Goal: Entertainment & Leisure: Consume media (video, audio)

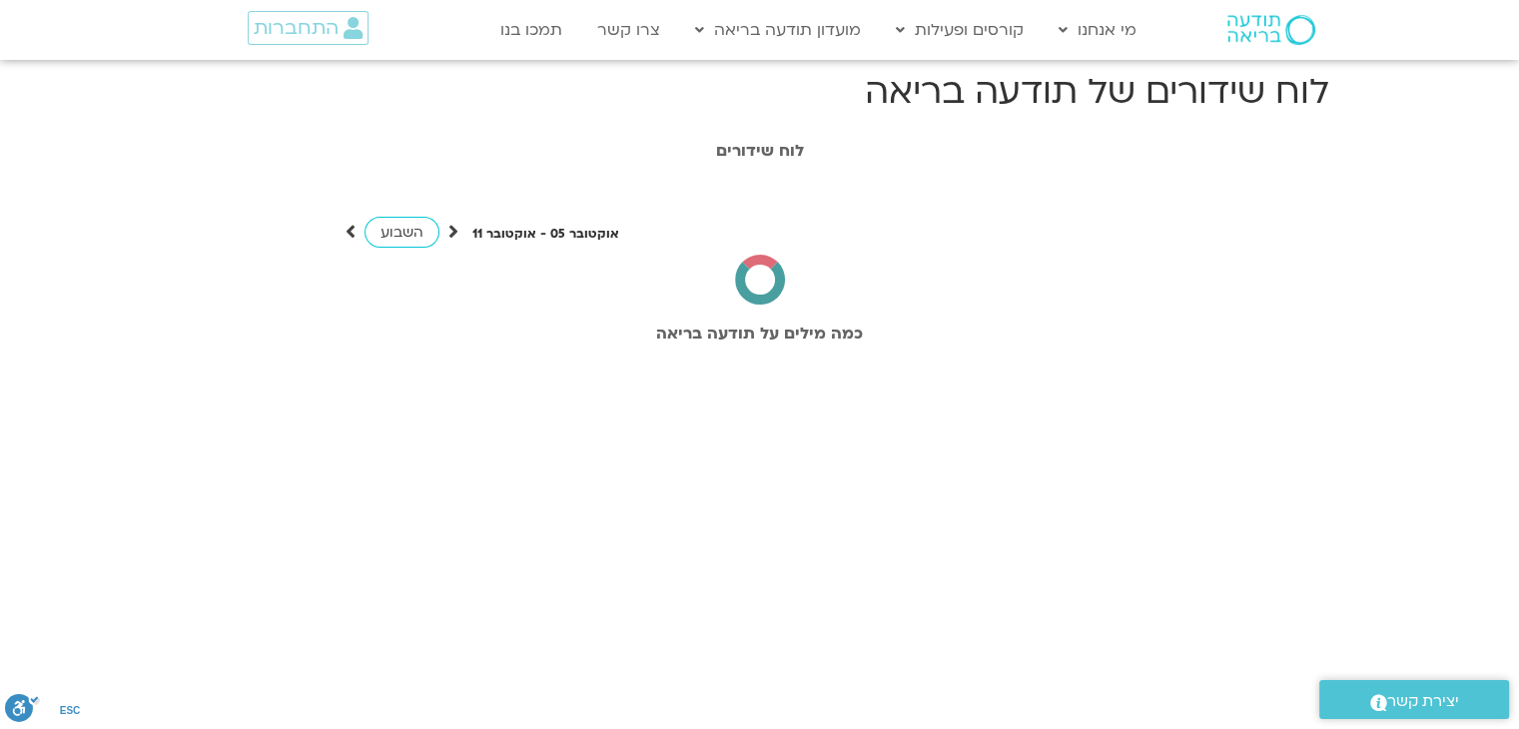
click at [322, 29] on span "התחברות" at bounding box center [296, 28] width 85 height 22
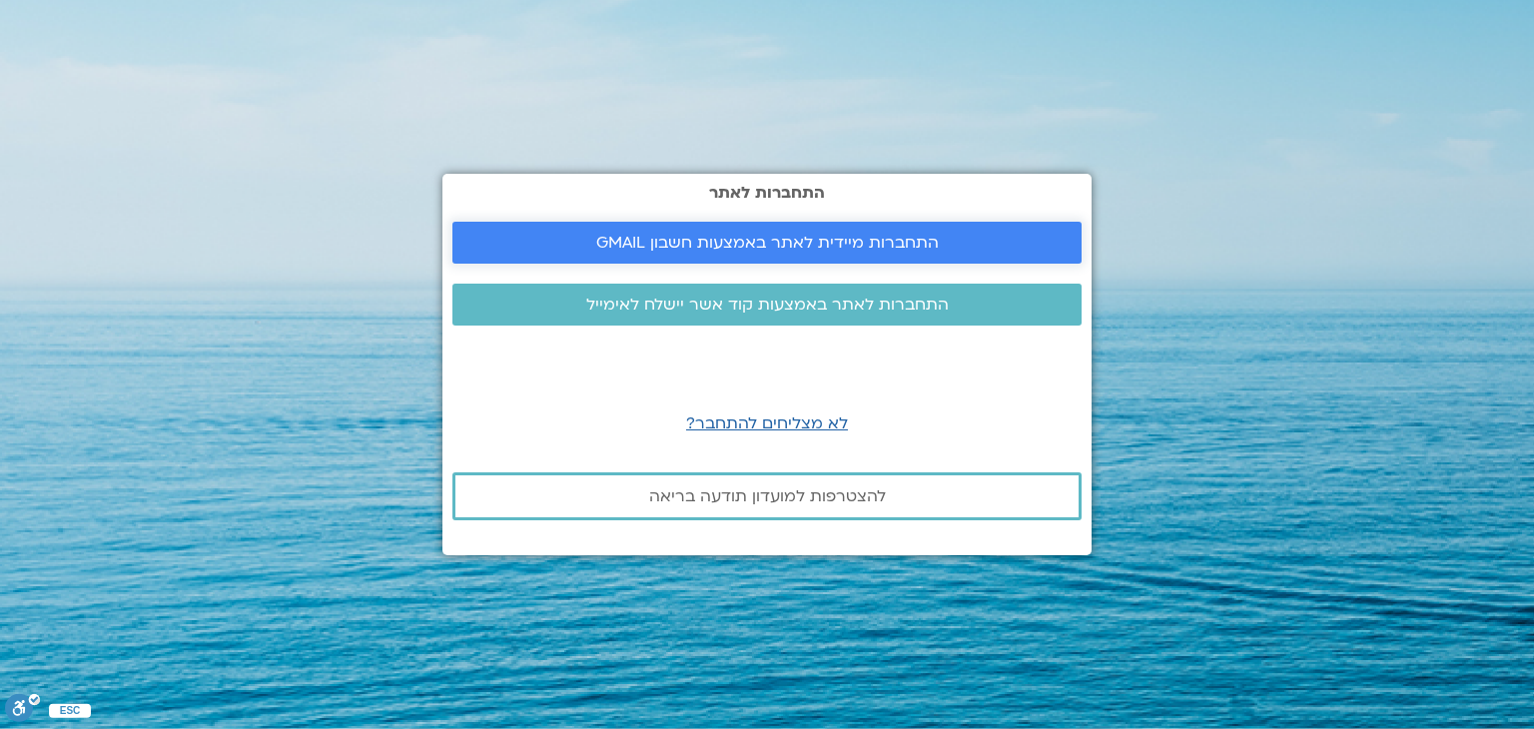
click at [657, 234] on span "התחברות מיידית לאתר באמצעות חשבון GMAIL" at bounding box center [767, 243] width 343 height 18
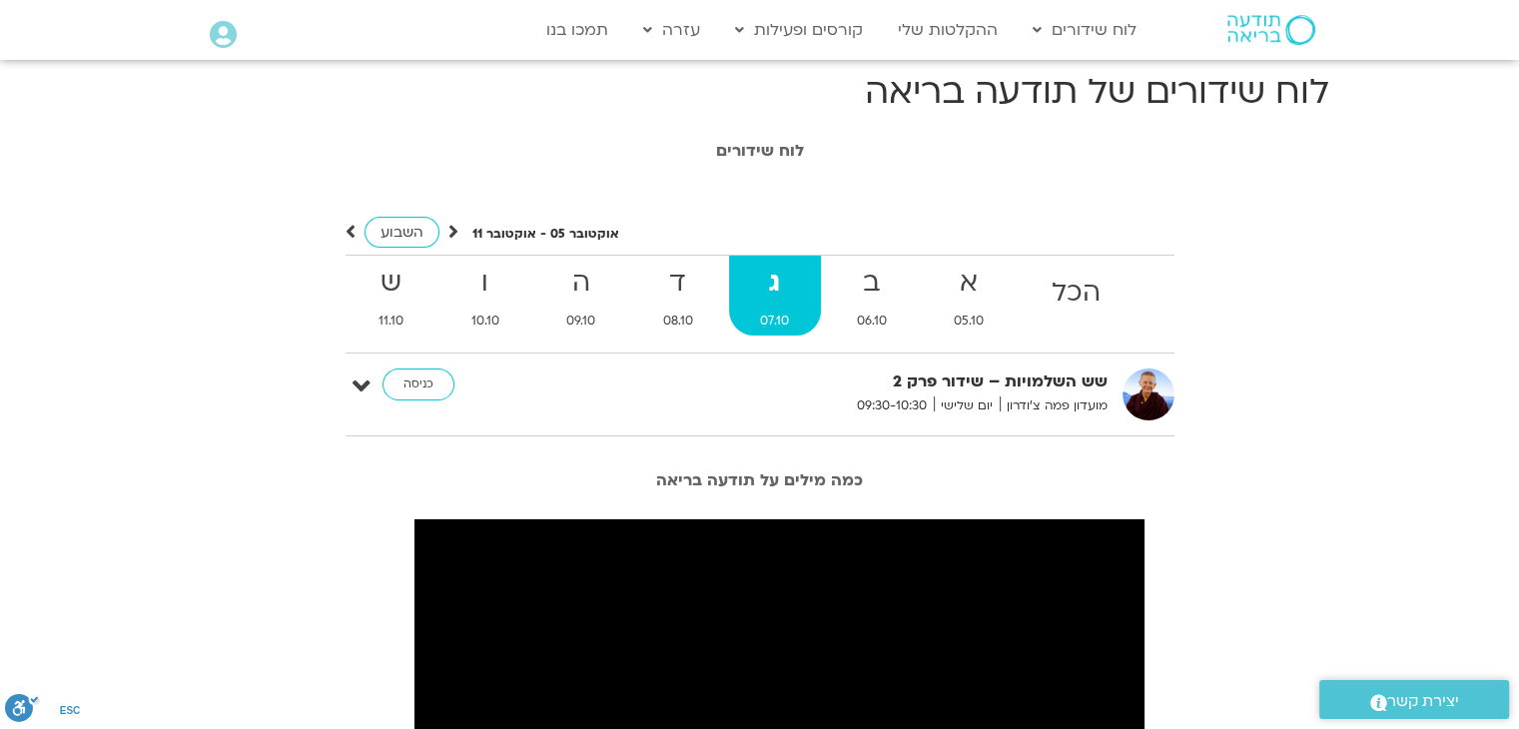
click at [814, 277] on strong "ג" at bounding box center [775, 283] width 93 height 45
click at [891, 309] on link "ב 06.10" at bounding box center [872, 296] width 94 height 80
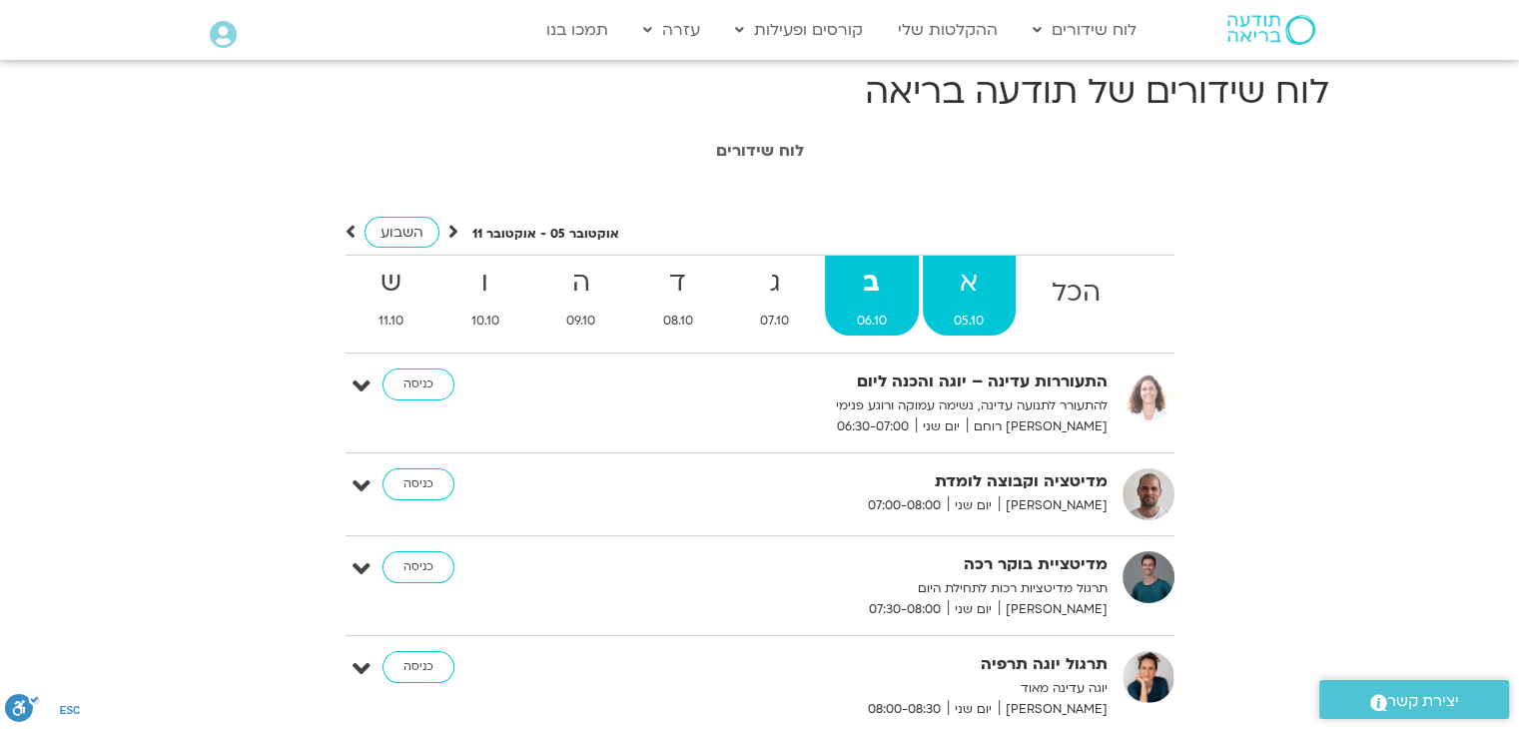
click at [951, 307] on link "א 05.10" at bounding box center [970, 296] width 94 height 80
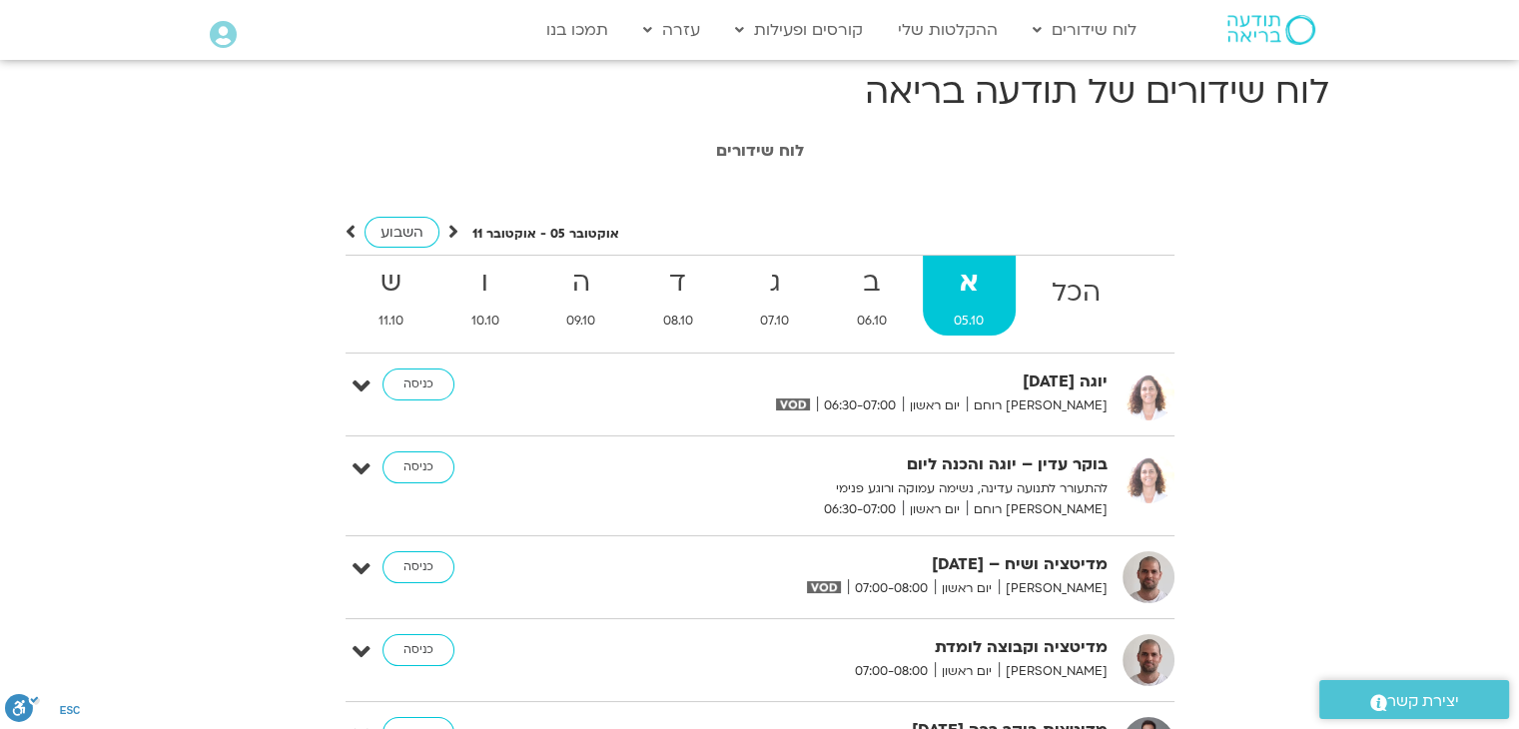
drag, startPoint x: 414, startPoint y: 565, endPoint x: 700, endPoint y: 496, distance: 294.9
click at [700, 496] on p "להתעורר לתנועה עדינה, נשימה עמוקה ורוגע פנימי" at bounding box center [862, 488] width 489 height 21
click at [432, 556] on link "כניסה" at bounding box center [419, 567] width 72 height 32
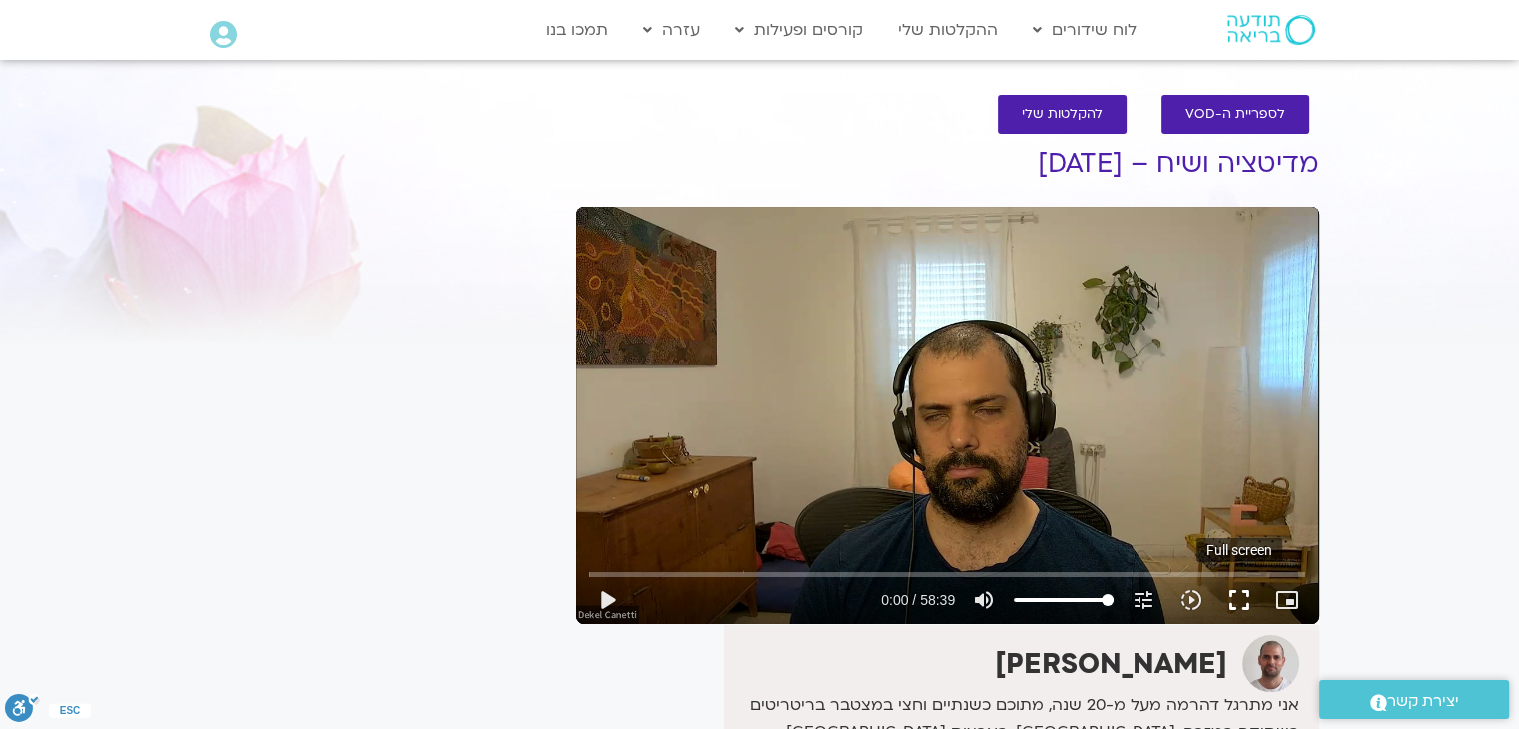
click at [1253, 608] on button "fullscreen" at bounding box center [1240, 600] width 48 height 48
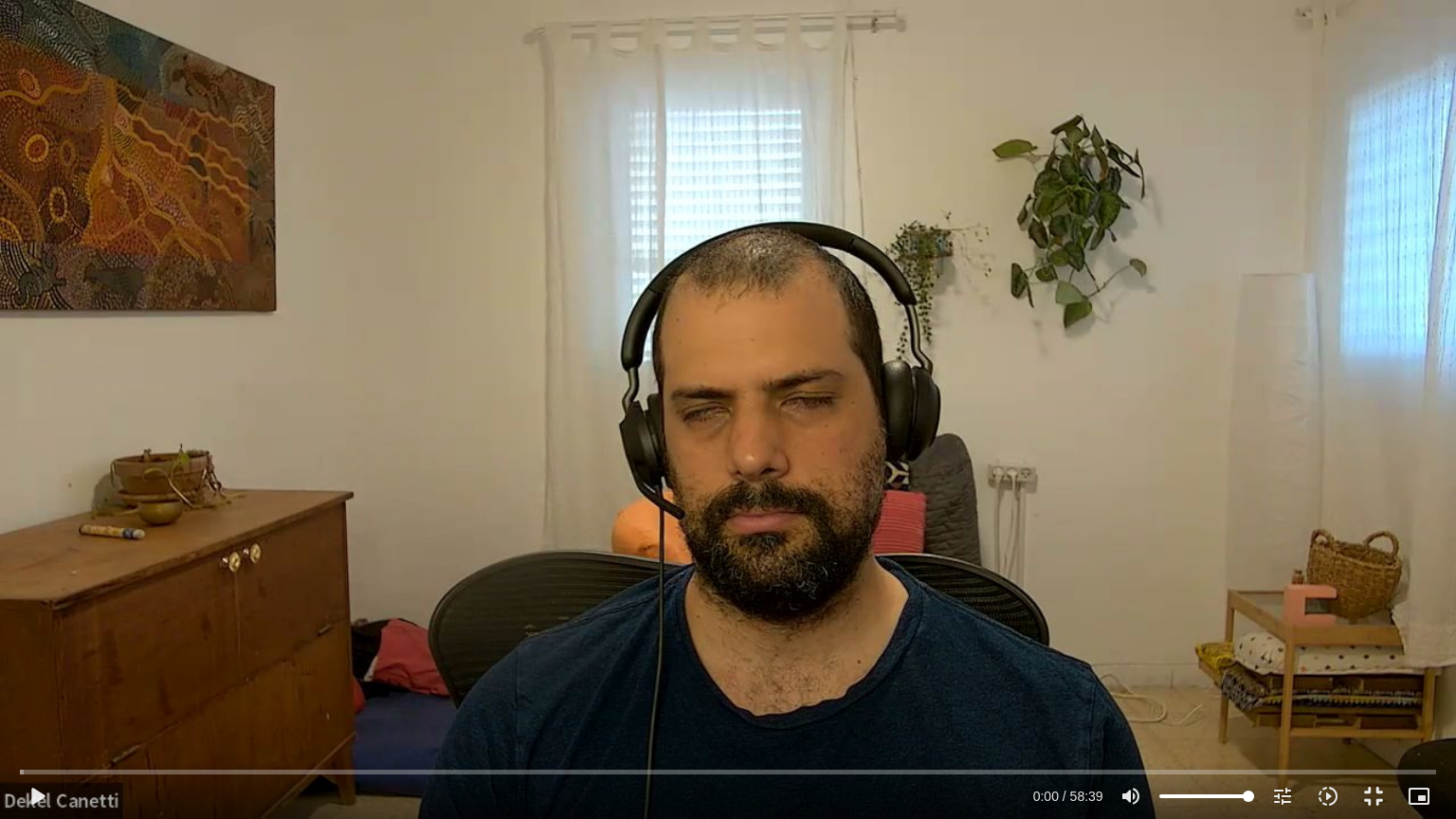
click at [948, 466] on div "Skip Ad 0:00 play_arrow 0:00 / 58:39 volume_up Mute tune Resolution Auto 720p s…" at bounding box center [728, 409] width 1456 height 819
click at [36, 691] on input "Seek" at bounding box center [727, 772] width 1415 height 11
click at [68, 691] on input "Seek" at bounding box center [727, 772] width 1415 height 11
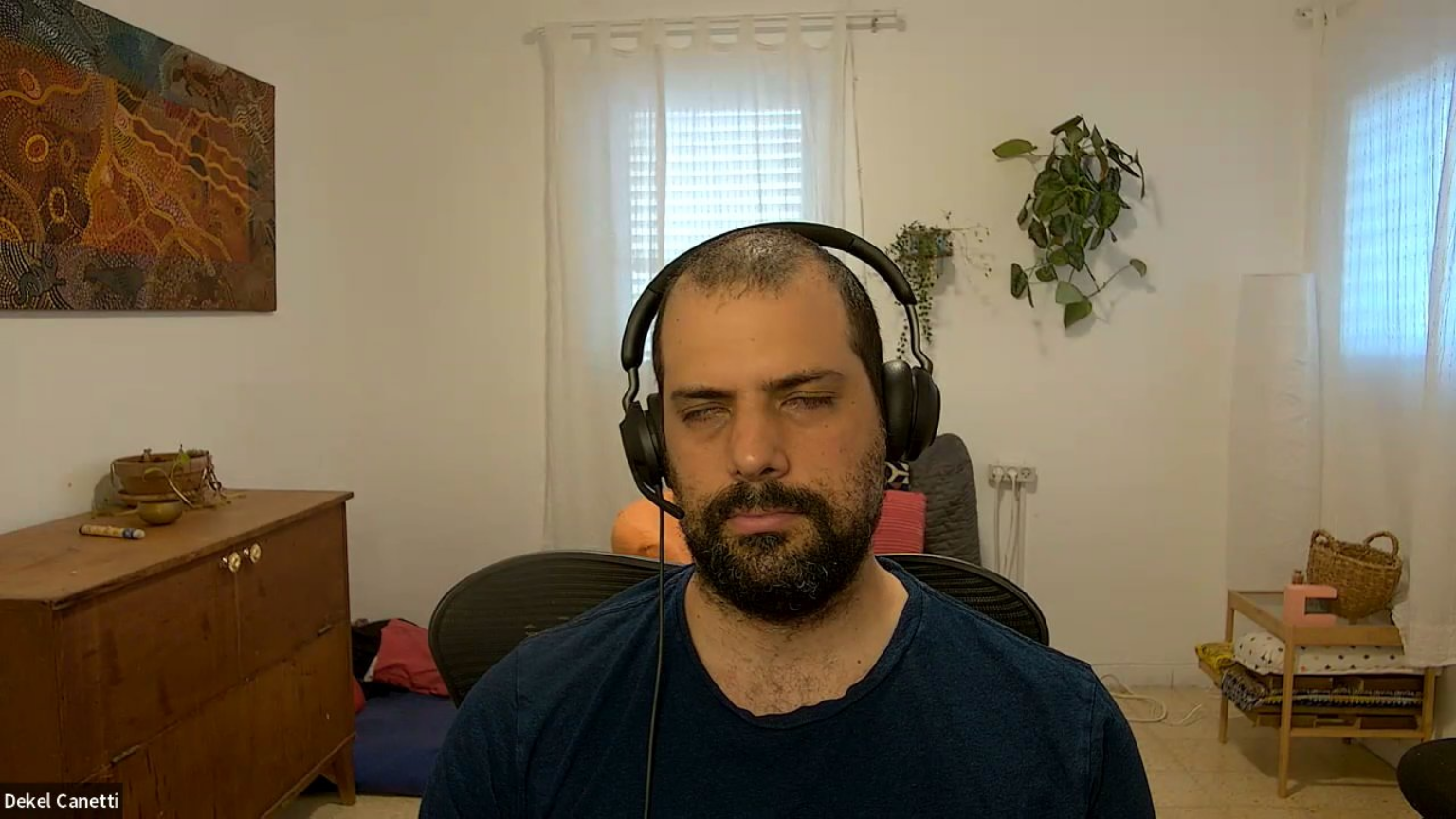
type input "1345.179983"
